Goal: Task Accomplishment & Management: Complete application form

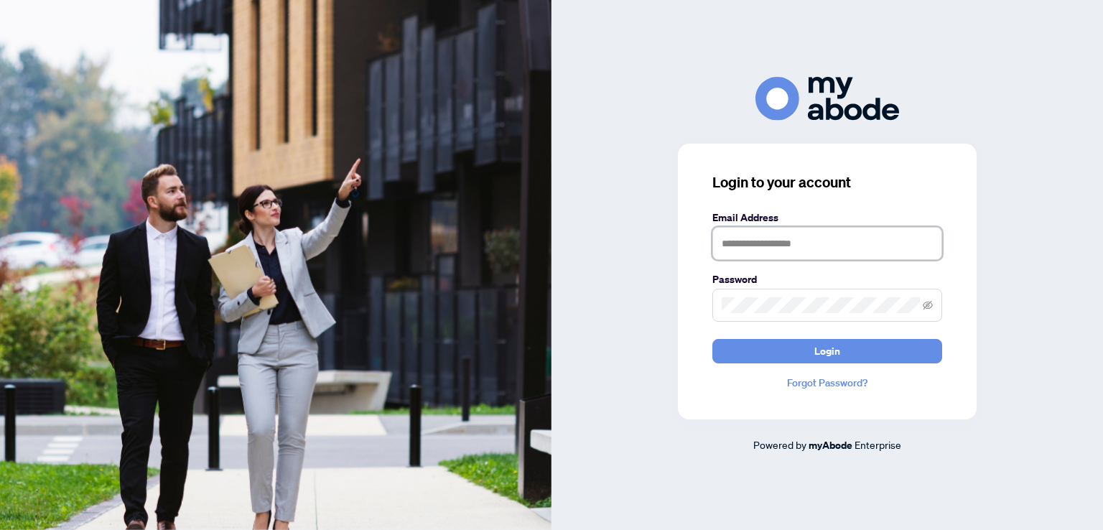
click at [787, 246] on input "text" at bounding box center [827, 243] width 230 height 33
type input "**********"
click at [712, 339] on button "Login" at bounding box center [827, 351] width 230 height 24
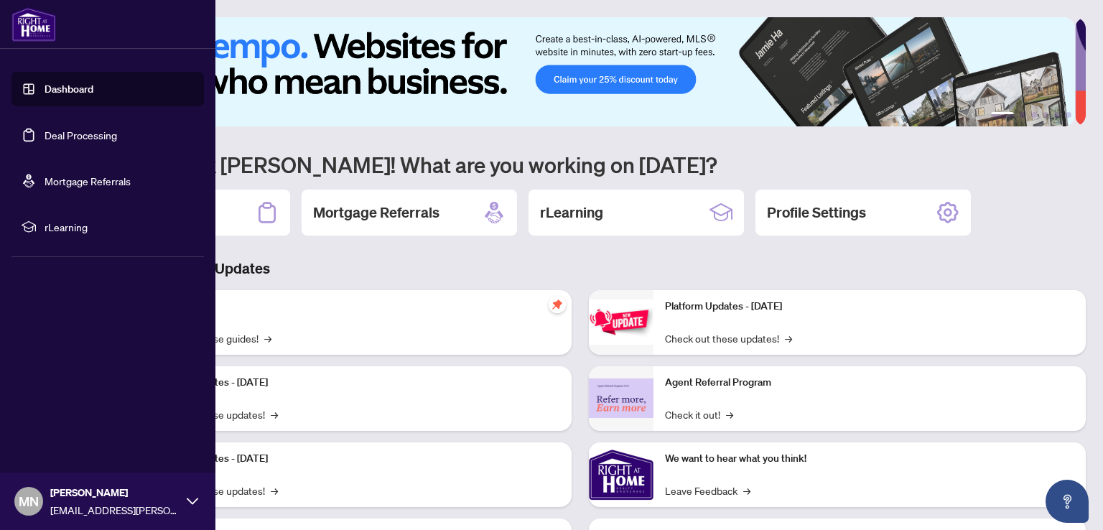
click at [45, 133] on link "Deal Processing" at bounding box center [81, 134] width 73 height 13
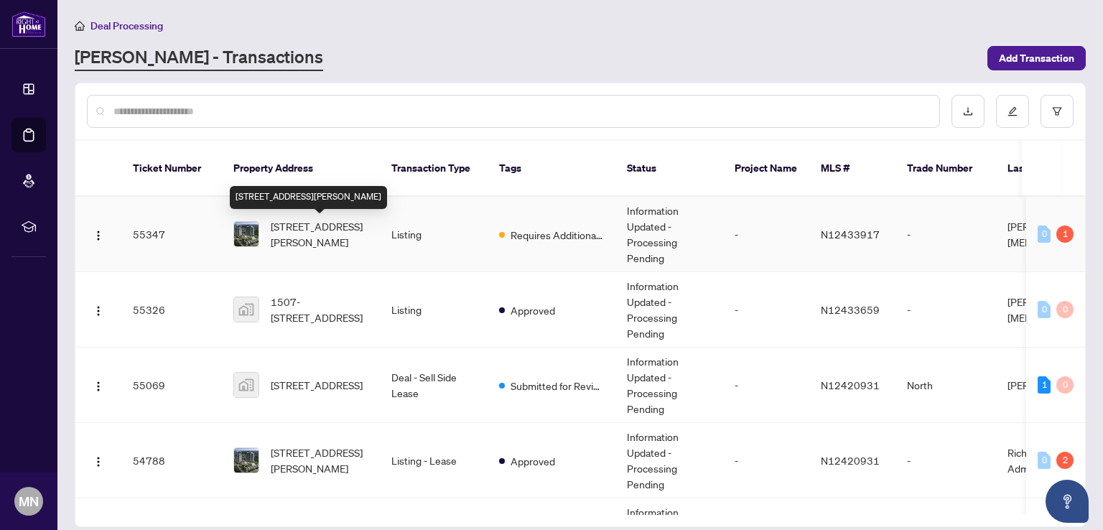
click at [322, 228] on span "[STREET_ADDRESS][PERSON_NAME]" at bounding box center [320, 234] width 98 height 32
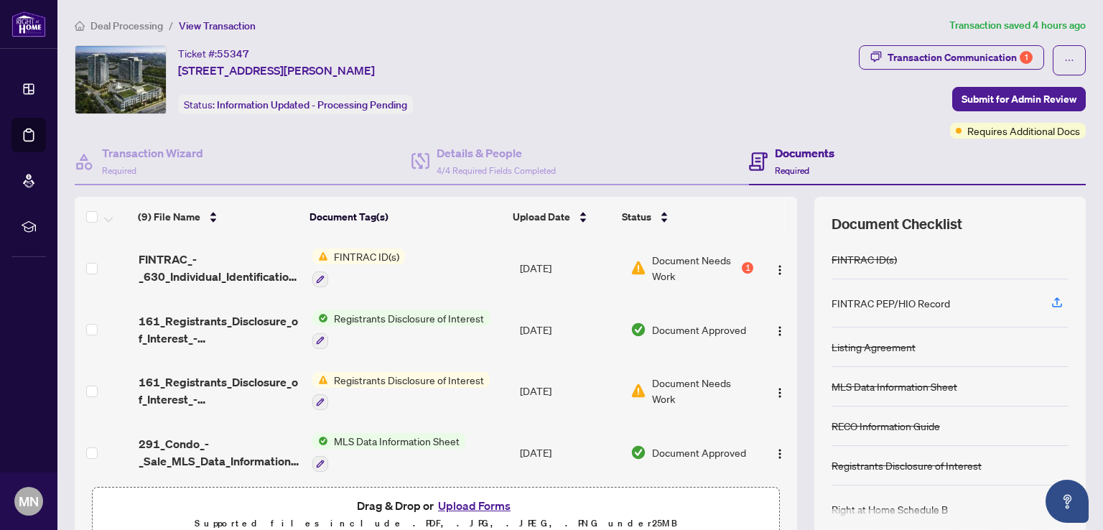
click at [490, 505] on button "Upload Forms" at bounding box center [474, 505] width 81 height 19
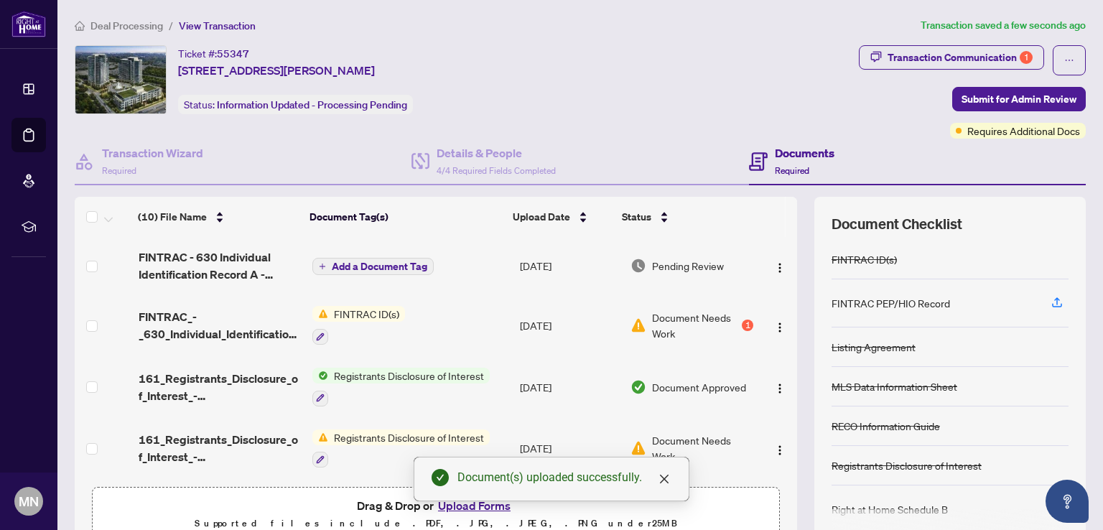
click at [785, 218] on th at bounding box center [790, 217] width 11 height 40
click at [365, 267] on span "Add a Document Tag" at bounding box center [379, 266] width 95 height 10
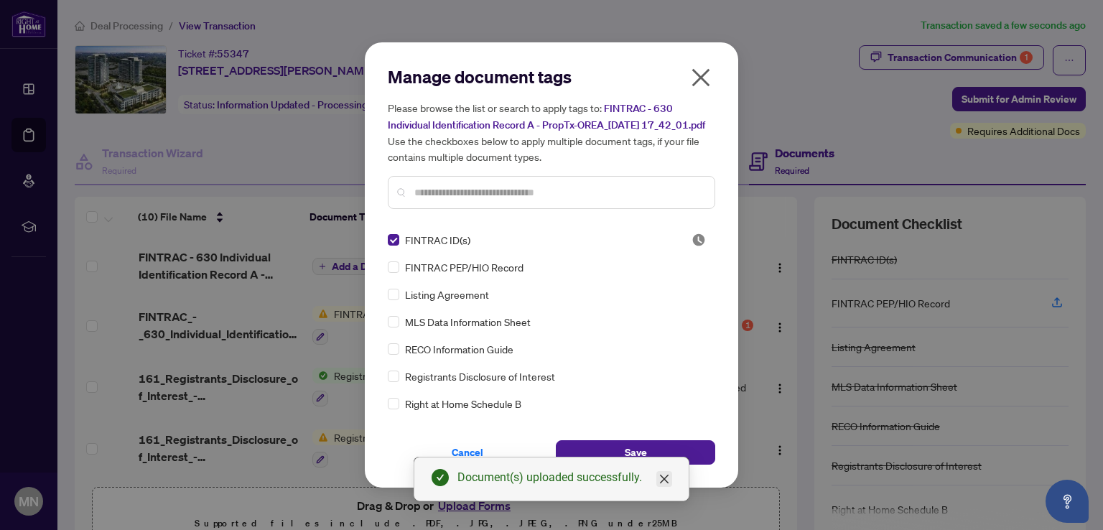
click at [662, 477] on icon "close" at bounding box center [664, 479] width 9 height 9
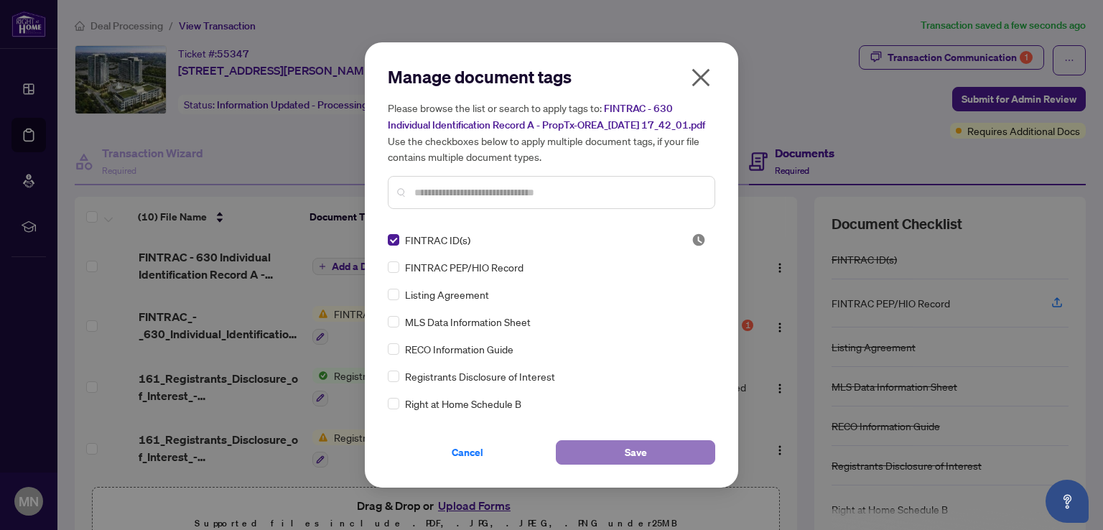
click at [681, 460] on button "Save" at bounding box center [635, 452] width 159 height 24
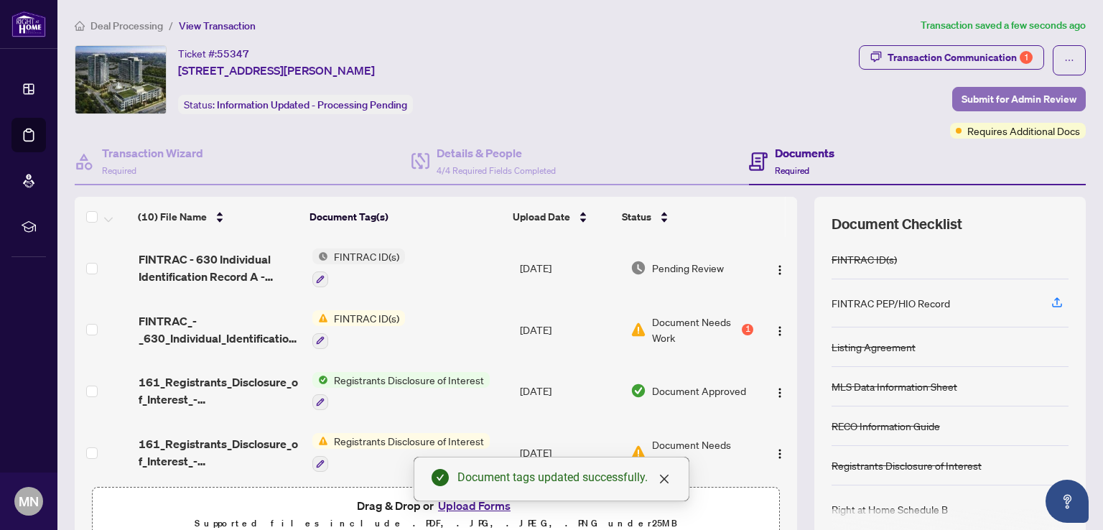
click at [1012, 98] on span "Submit for Admin Review" at bounding box center [1018, 99] width 115 height 23
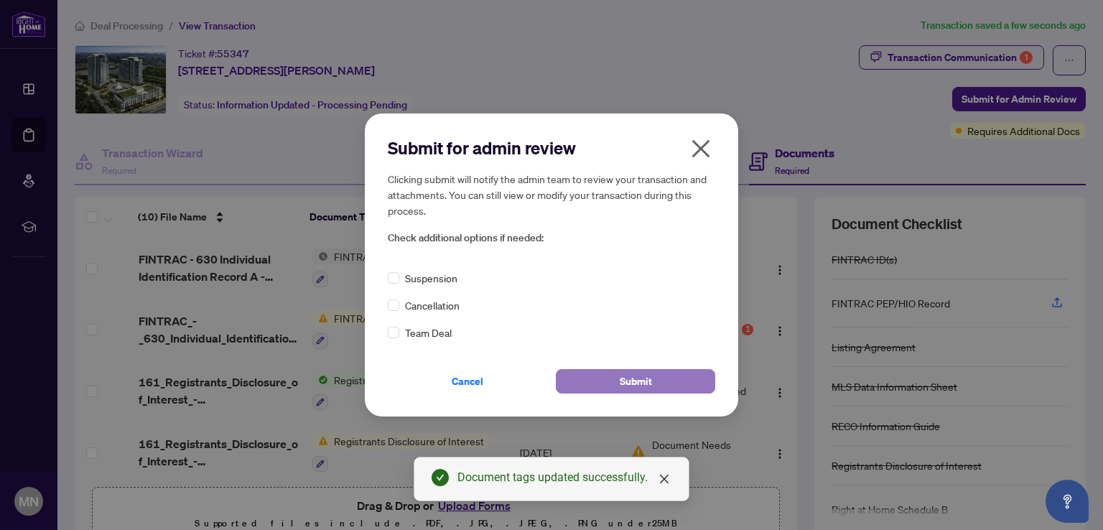
click at [625, 382] on span "Submit" at bounding box center [636, 381] width 32 height 23
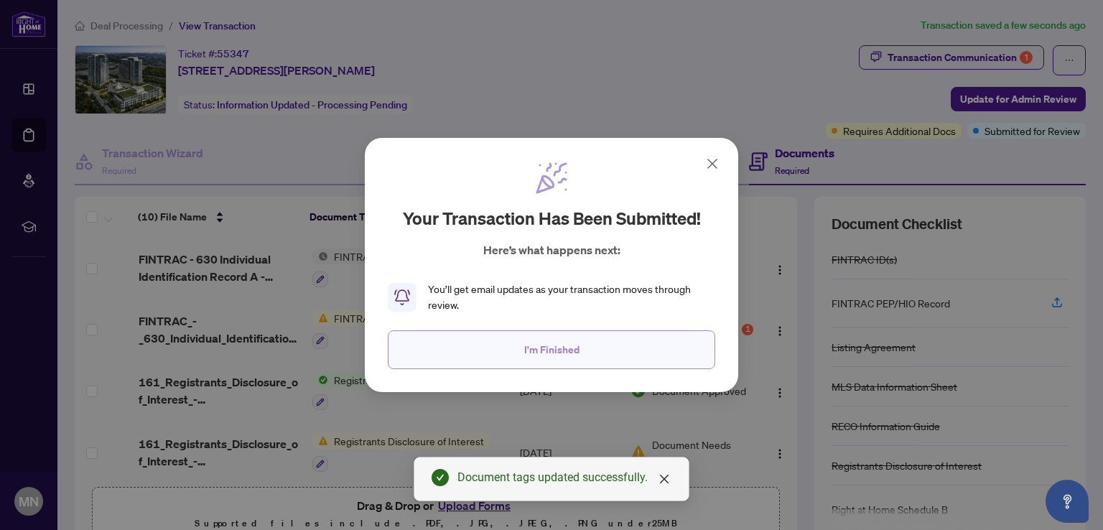
click at [547, 344] on span "I'm Finished" at bounding box center [551, 349] width 55 height 23
